Goal: Task Accomplishment & Management: Manage account settings

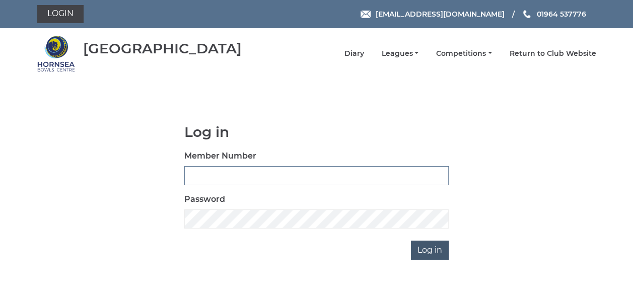
type input "0837"
click at [423, 252] on input "Log in" at bounding box center [430, 250] width 38 height 19
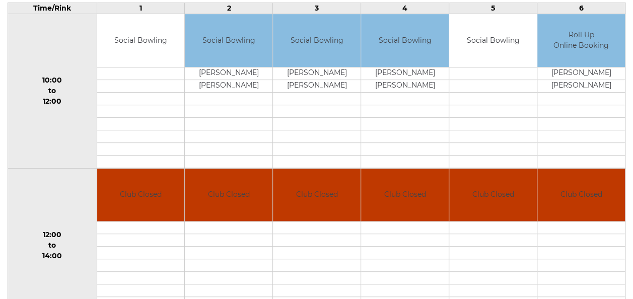
scroll to position [49, 0]
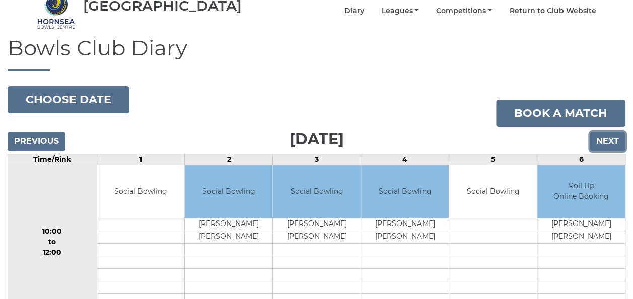
click at [607, 133] on input "Next" at bounding box center [608, 141] width 36 height 19
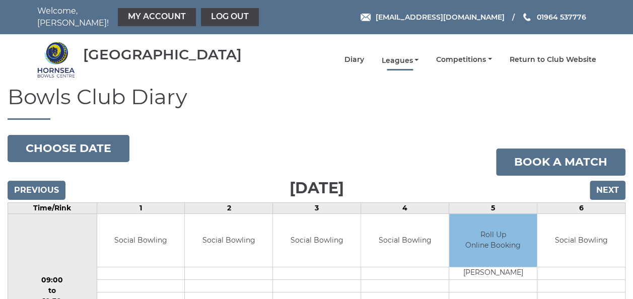
click at [409, 56] on link "Leagues" at bounding box center [399, 61] width 37 height 10
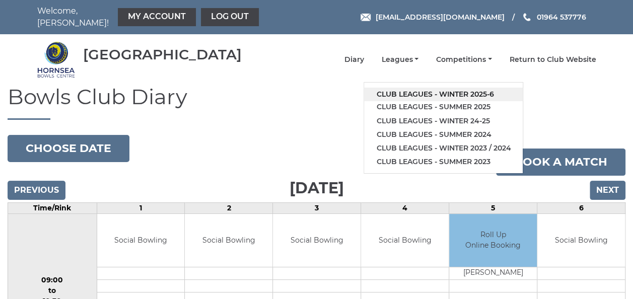
click at [423, 89] on link "Club leagues - Winter 2025-6" at bounding box center [443, 95] width 159 height 14
click at [423, 89] on h1 "Bowls Club Diary" at bounding box center [317, 102] width 618 height 35
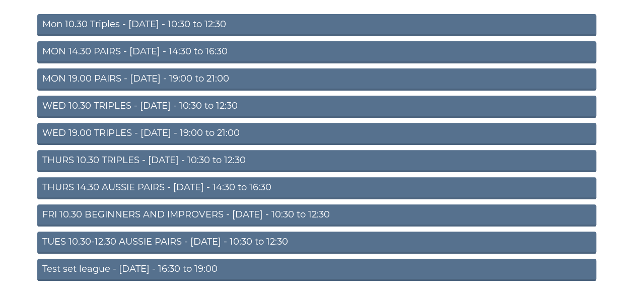
scroll to position [151, 0]
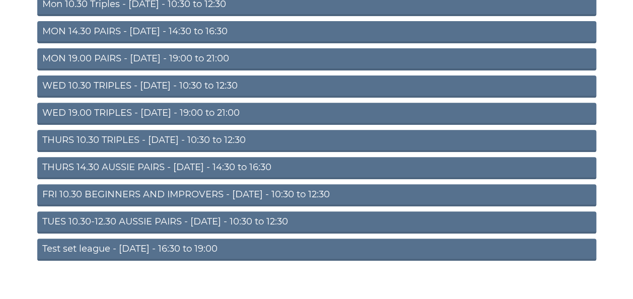
click at [163, 214] on link "TUES 10.30-12.30 AUSSIE PAIRS - Tuesday - 10:30 to 12:30" at bounding box center [316, 223] width 559 height 22
click at [163, 214] on link "TUES 10.30-12.30 AUSSIE PAIRS - [DATE] - 10:30 to 12:30" at bounding box center [316, 223] width 559 height 22
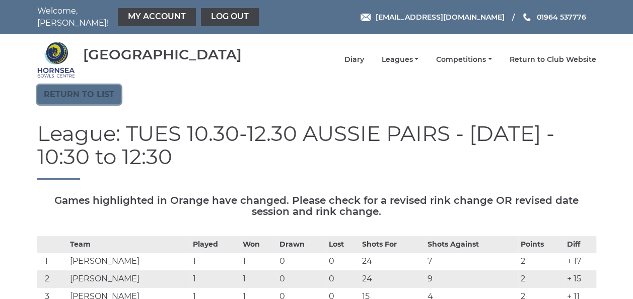
click at [94, 89] on link "Return to list" at bounding box center [79, 94] width 84 height 19
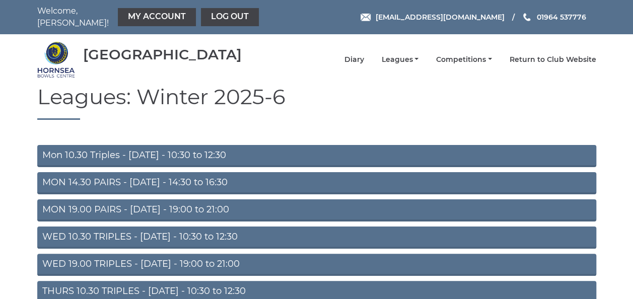
click at [166, 203] on link "MON 19.00 PAIRS - Monday - 19:00 to 21:00" at bounding box center [316, 210] width 559 height 22
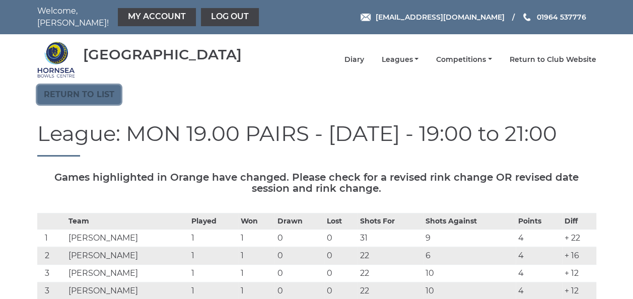
click at [79, 92] on link "Return to list" at bounding box center [79, 94] width 84 height 19
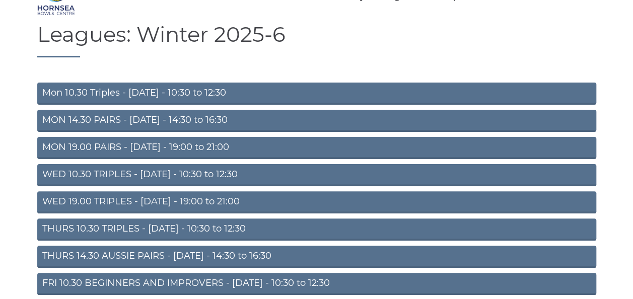
scroll to position [151, 0]
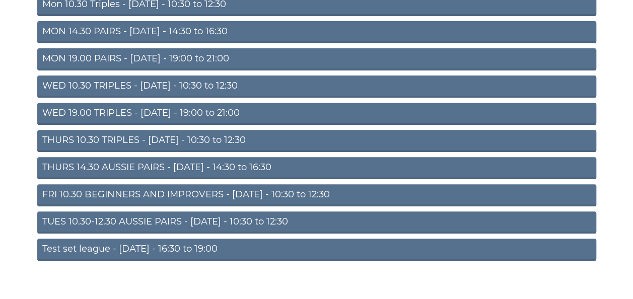
click at [166, 134] on link "THURS 10.30 TRIPLES - Thursday - 10:30 to 12:30" at bounding box center [316, 141] width 559 height 22
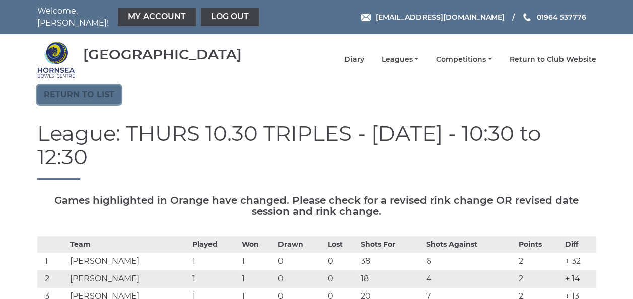
click at [94, 91] on link "Return to list" at bounding box center [79, 94] width 84 height 19
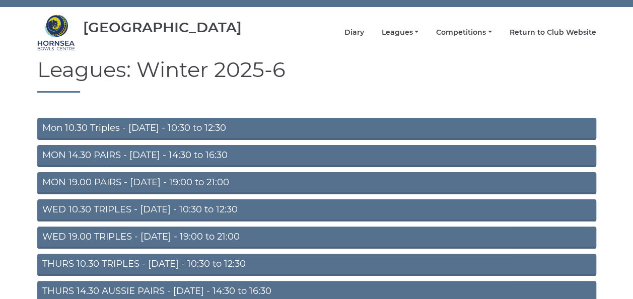
scroll to position [50, 0]
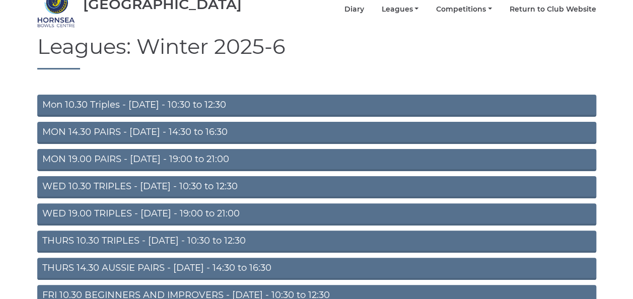
click at [171, 177] on link "WED 10.30 TRIPLES - [DATE] - 10:30 to 12:30" at bounding box center [316, 187] width 559 height 22
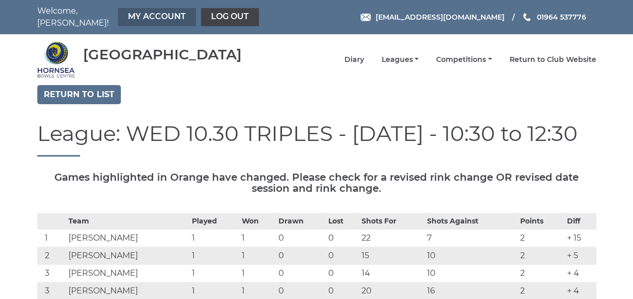
click at [140, 16] on link "My Account" at bounding box center [157, 17] width 78 height 18
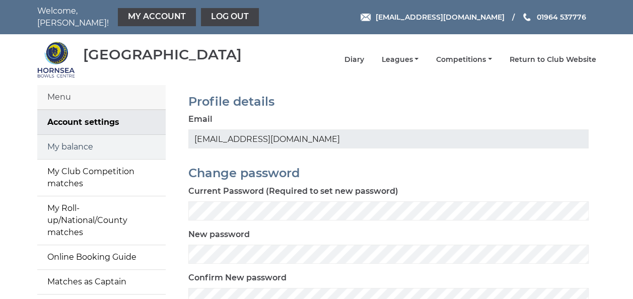
click at [110, 141] on link "My balance" at bounding box center [101, 147] width 128 height 24
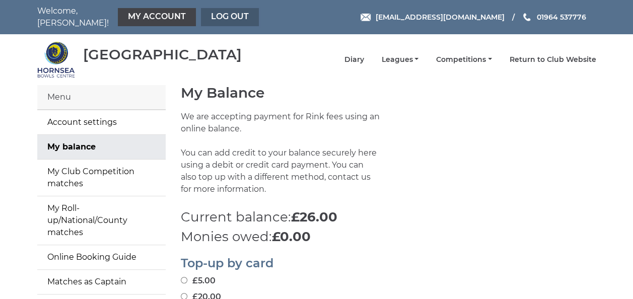
click at [224, 12] on link "Log out" at bounding box center [230, 17] width 58 height 18
